Goal: Information Seeking & Learning: Obtain resource

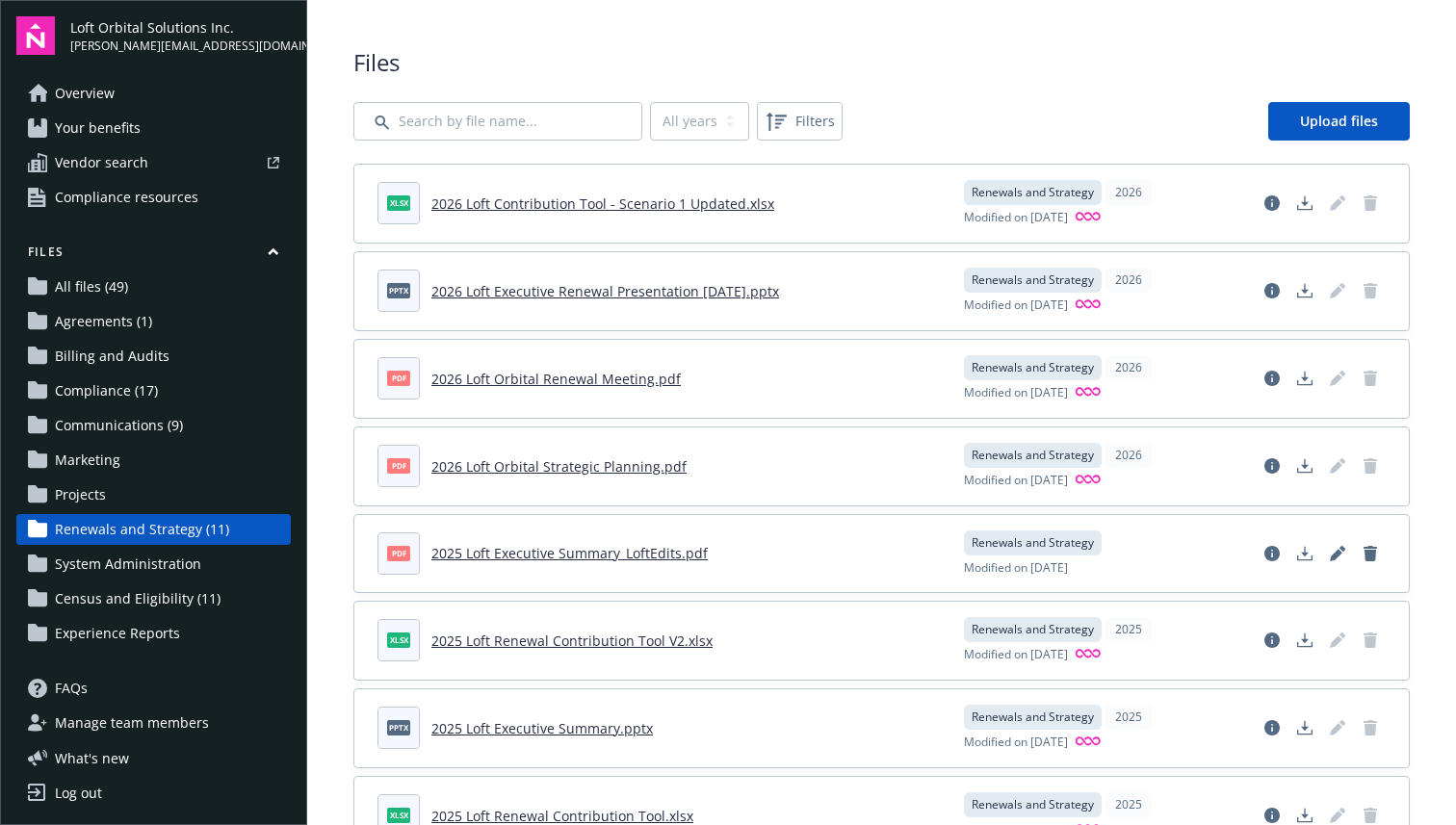
click at [874, 63] on span "Files" at bounding box center [881, 62] width 1056 height 33
click at [704, 295] on link "2026 Loft Executive Renewal Presentation [DATE].pptx" at bounding box center [605, 291] width 347 height 18
click at [653, 207] on link "2026 Loft Contribution Tool - Scenario 1 Updated.xlsx" at bounding box center [603, 204] width 342 height 18
click at [923, 82] on div "Files All years 2026 2025 2024 Filters Upload files xlsx 2026 Loft Contribution…" at bounding box center [881, 582] width 1056 height 1071
